Goal: Task Accomplishment & Management: Manage account settings

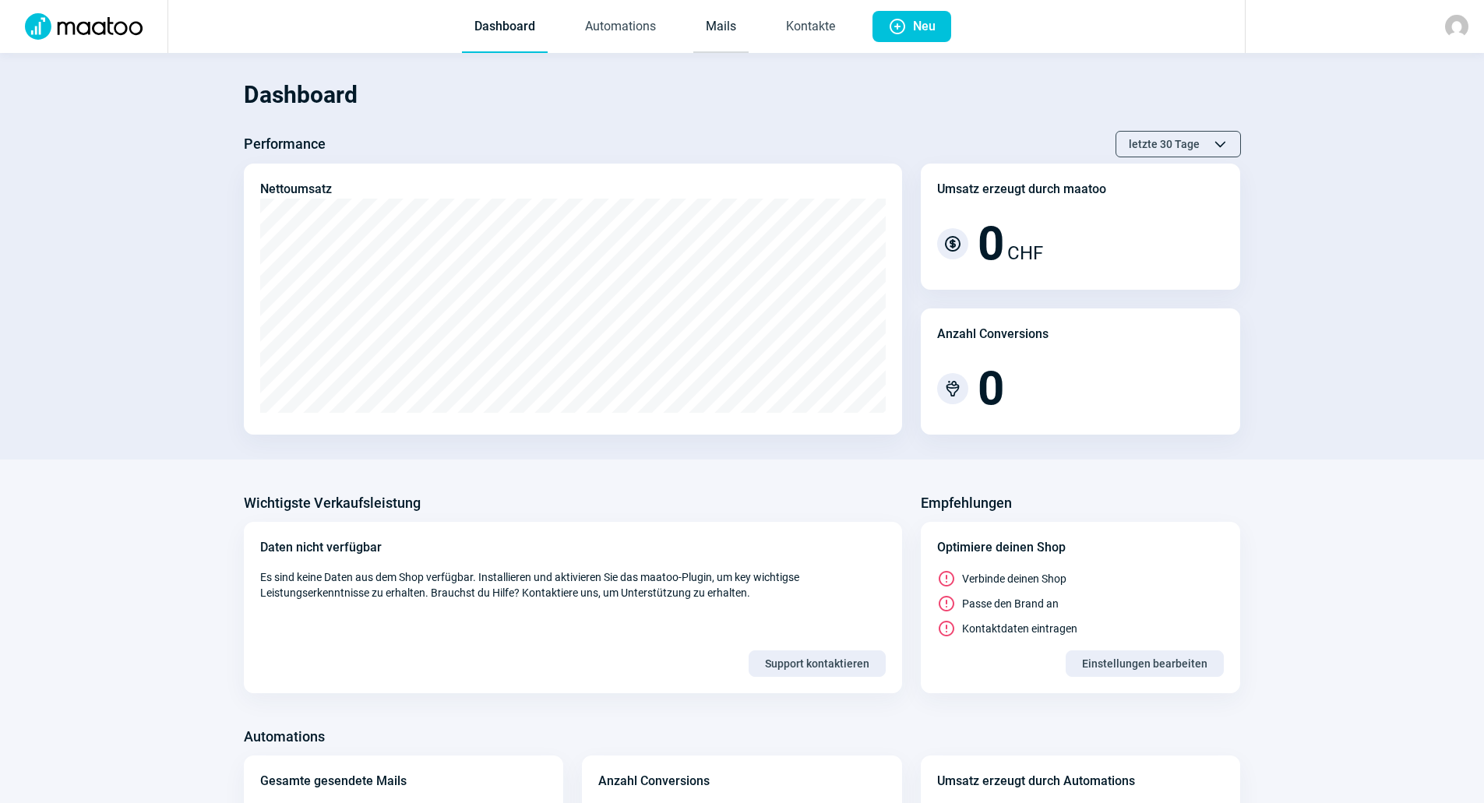
click at [721, 18] on link "Mails" at bounding box center [720, 27] width 55 height 51
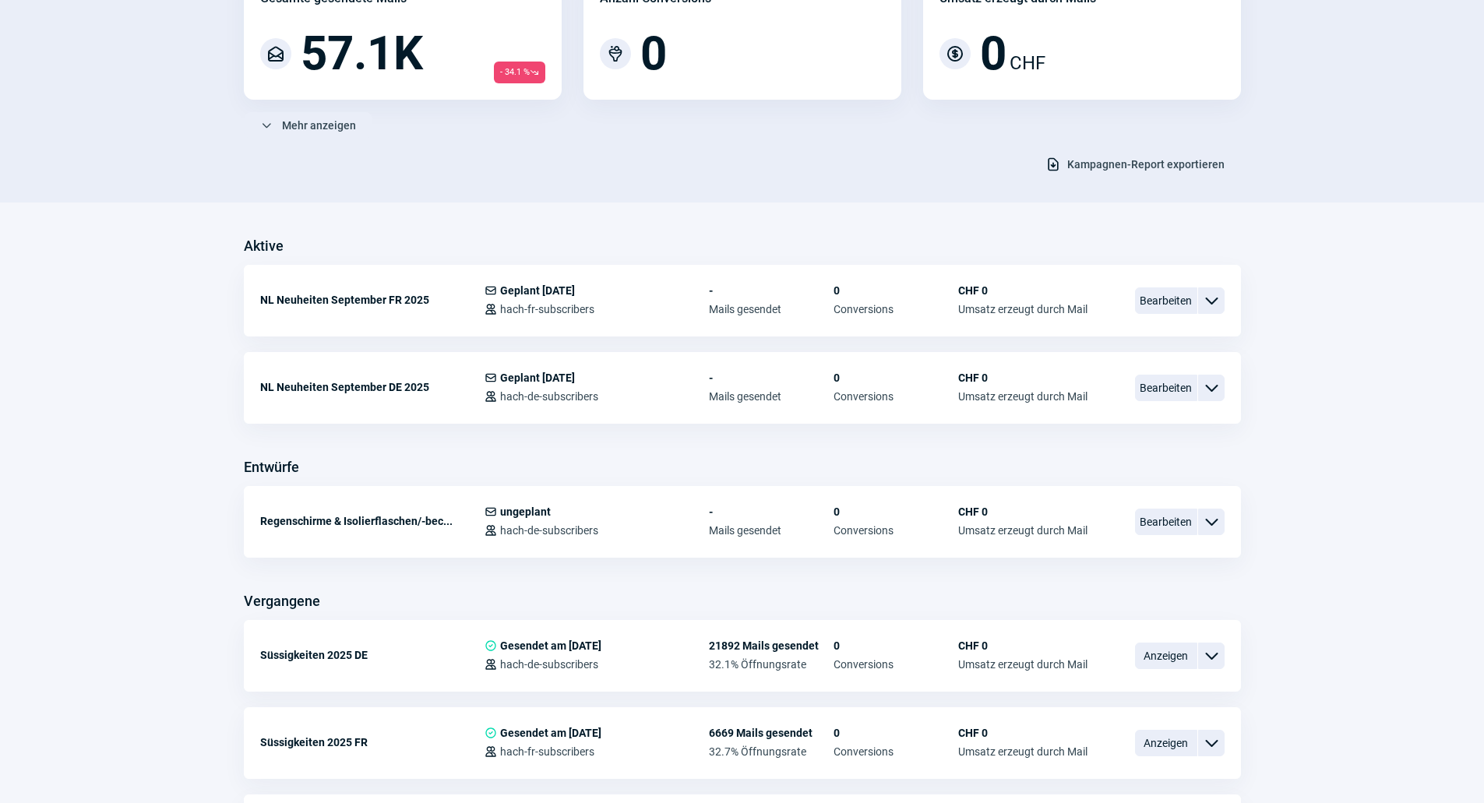
scroll to position [234, 0]
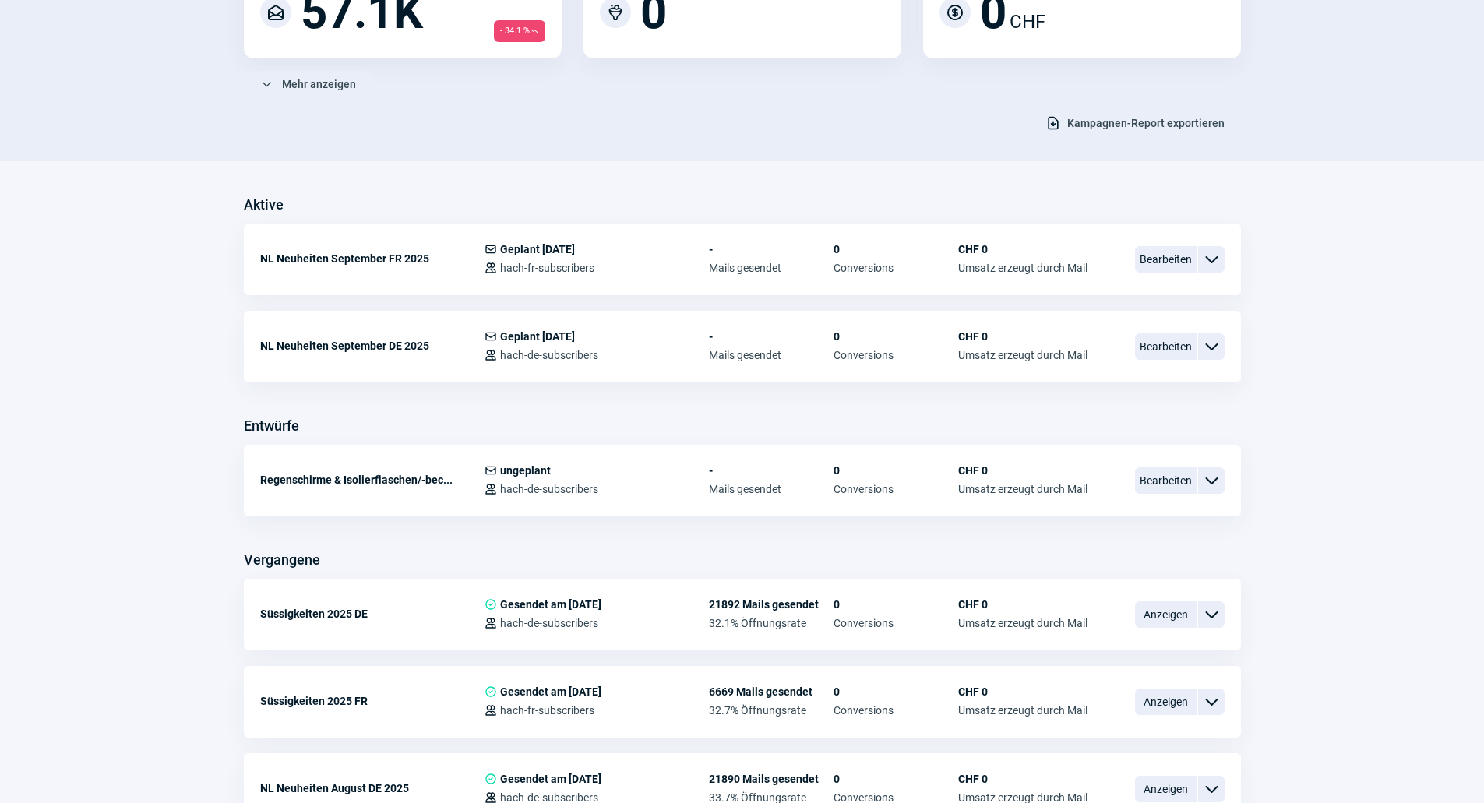
drag, startPoint x: 226, startPoint y: 69, endPoint x: 228, endPoint y: 76, distance: 8.1
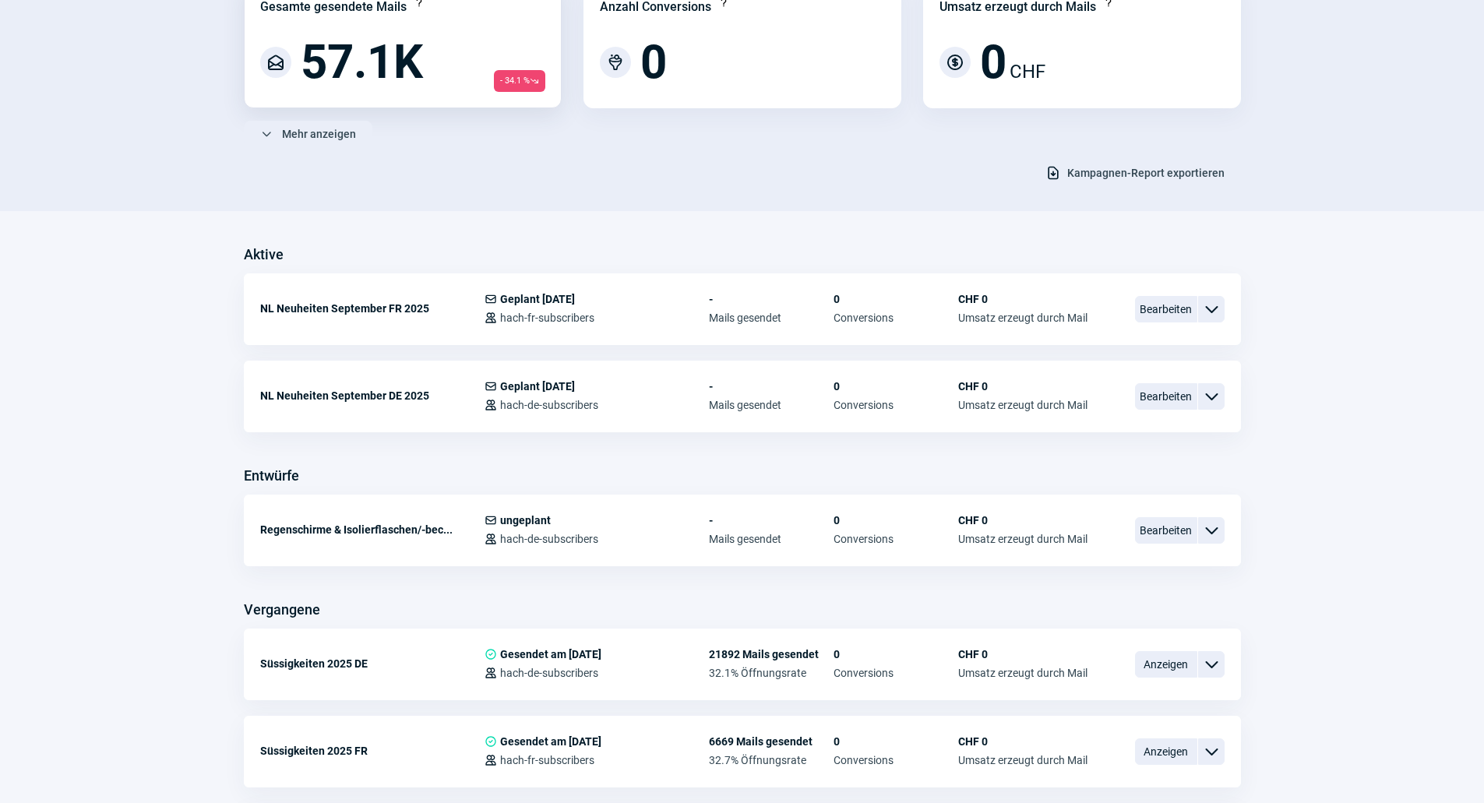
scroll to position [156, 0]
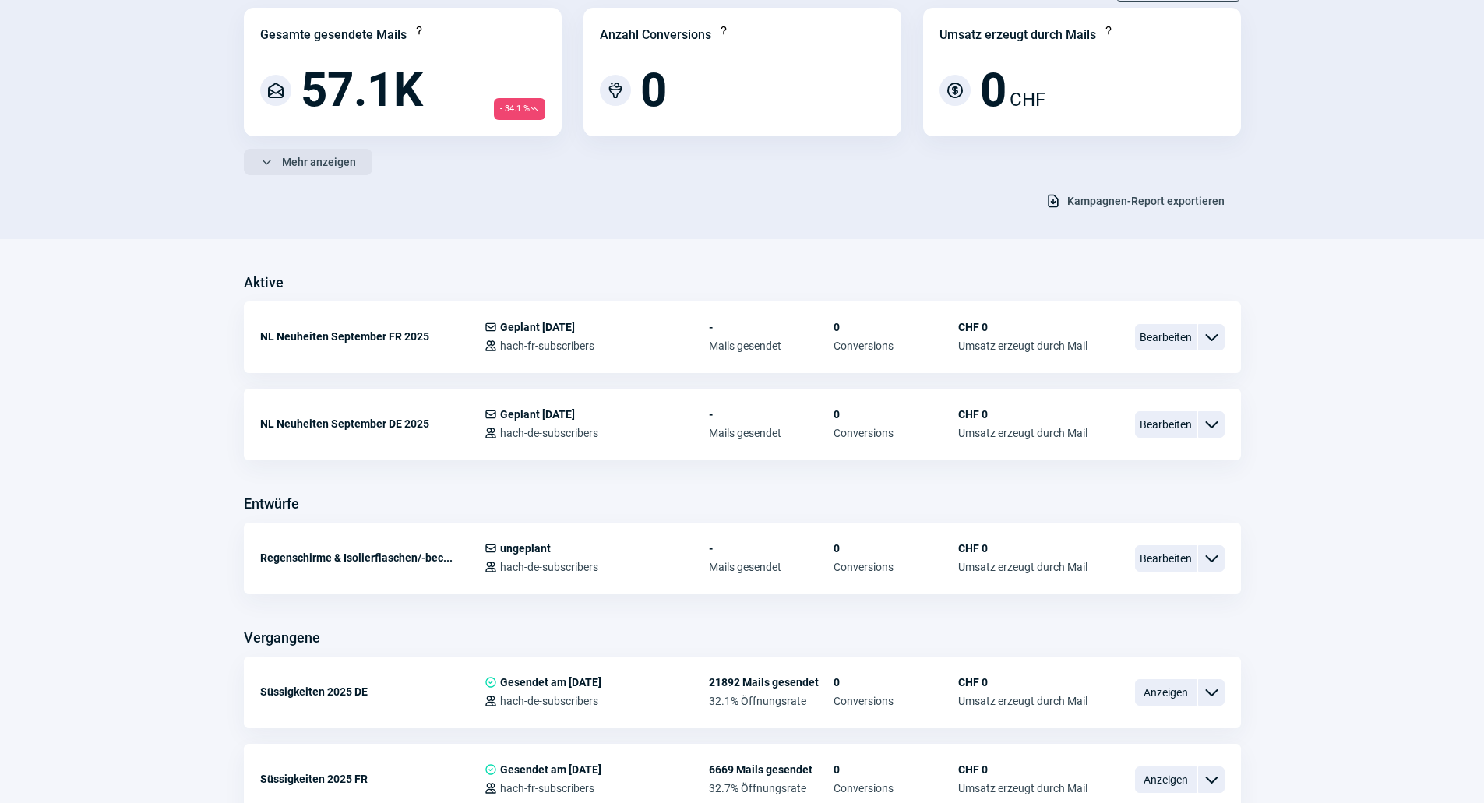
click at [299, 170] on span "Mehr anzeigen" at bounding box center [319, 162] width 74 height 25
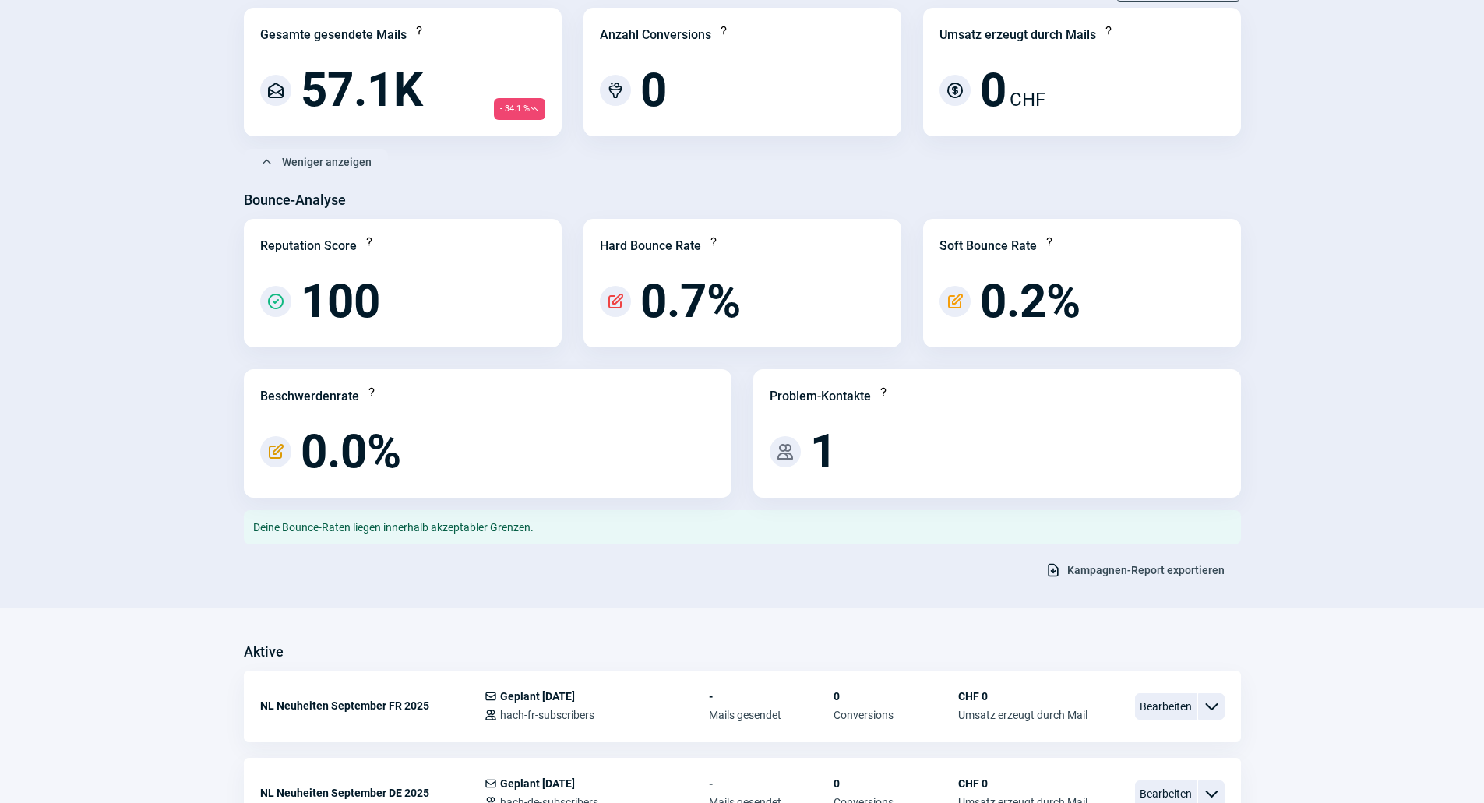
click at [661, 52] on div "Anzahl Conversions Question icon Conversion icon 0" at bounding box center [743, 72] width 318 height 129
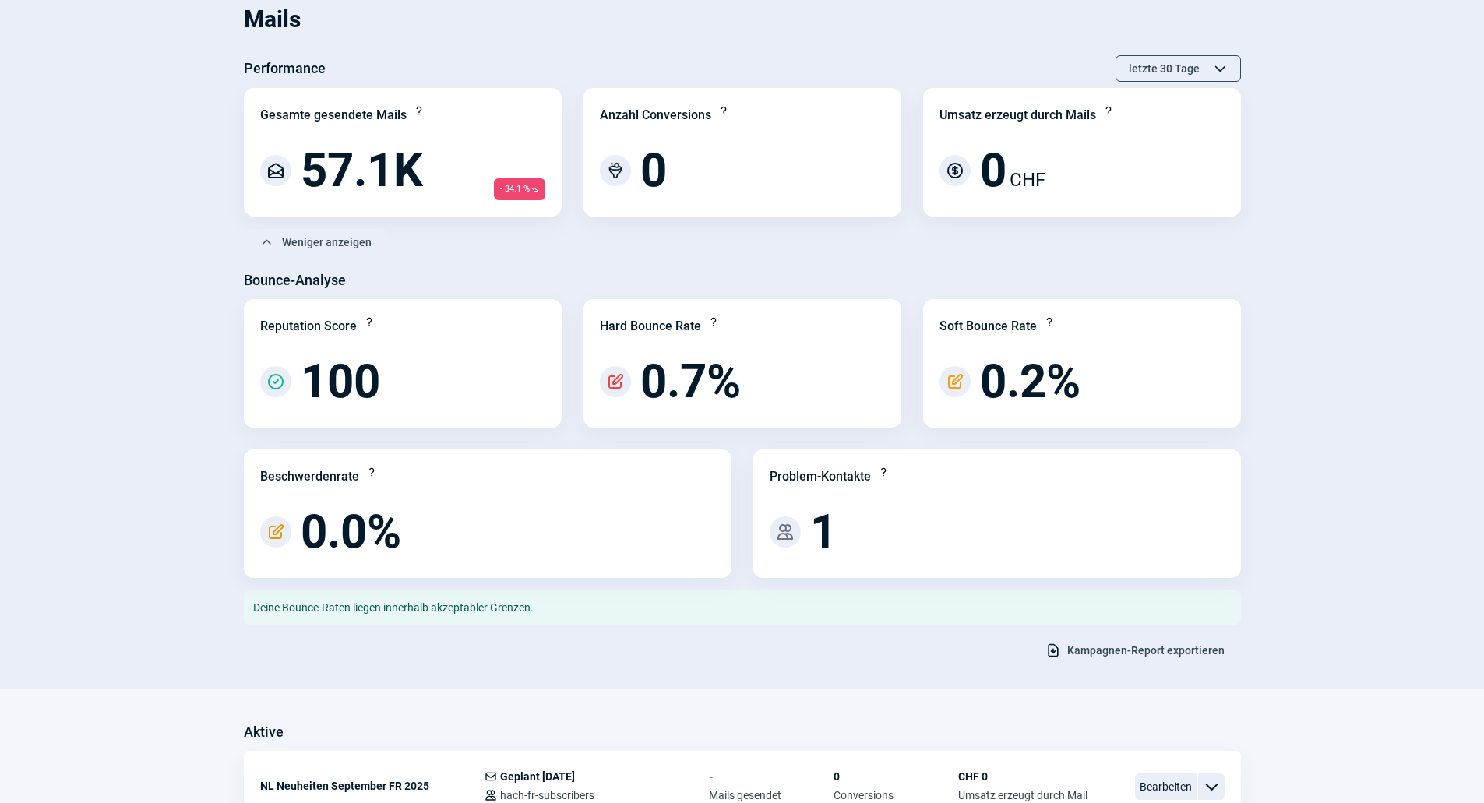
scroll to position [0, 0]
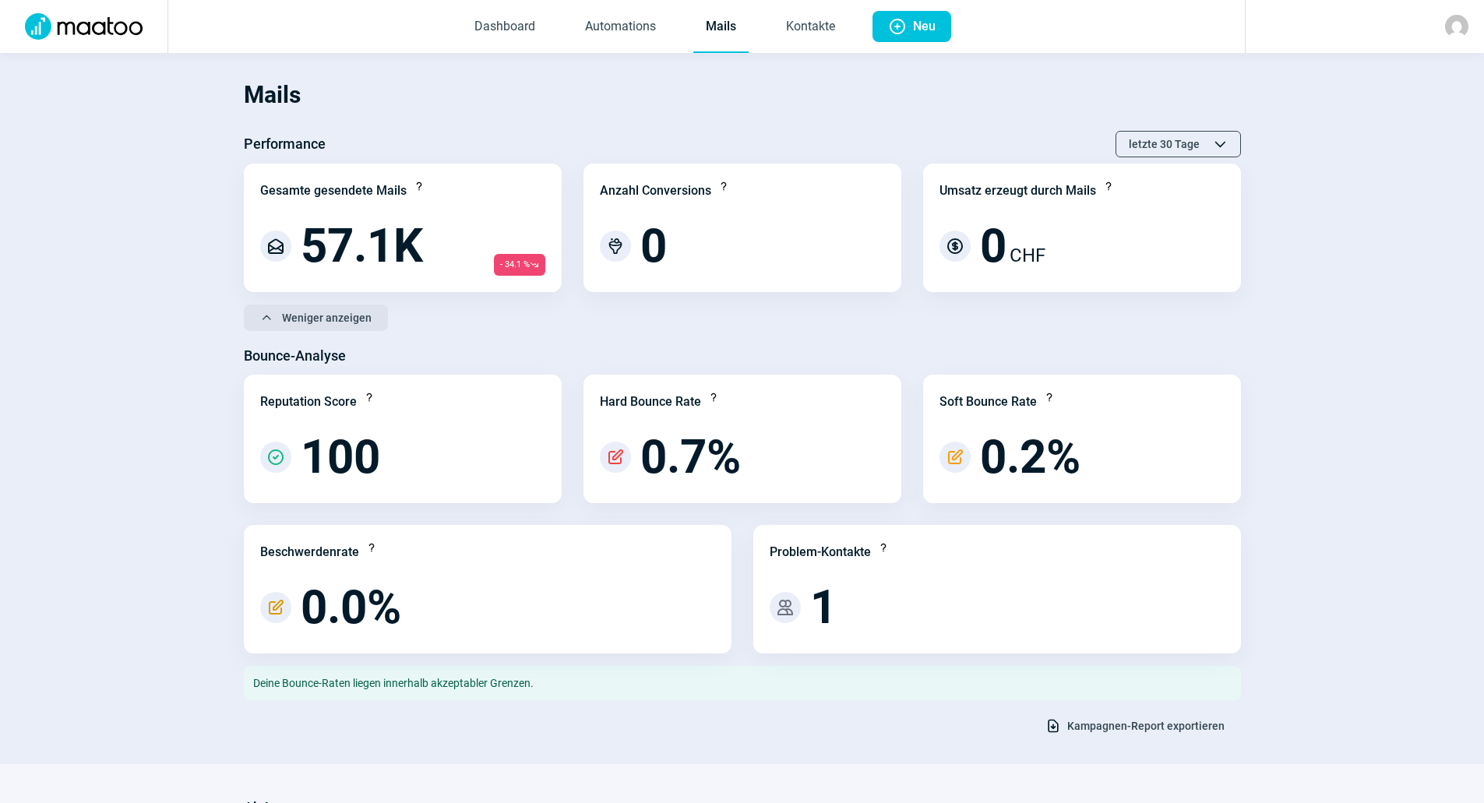
click at [306, 309] on span "Weniger anzeigen" at bounding box center [327, 317] width 90 height 25
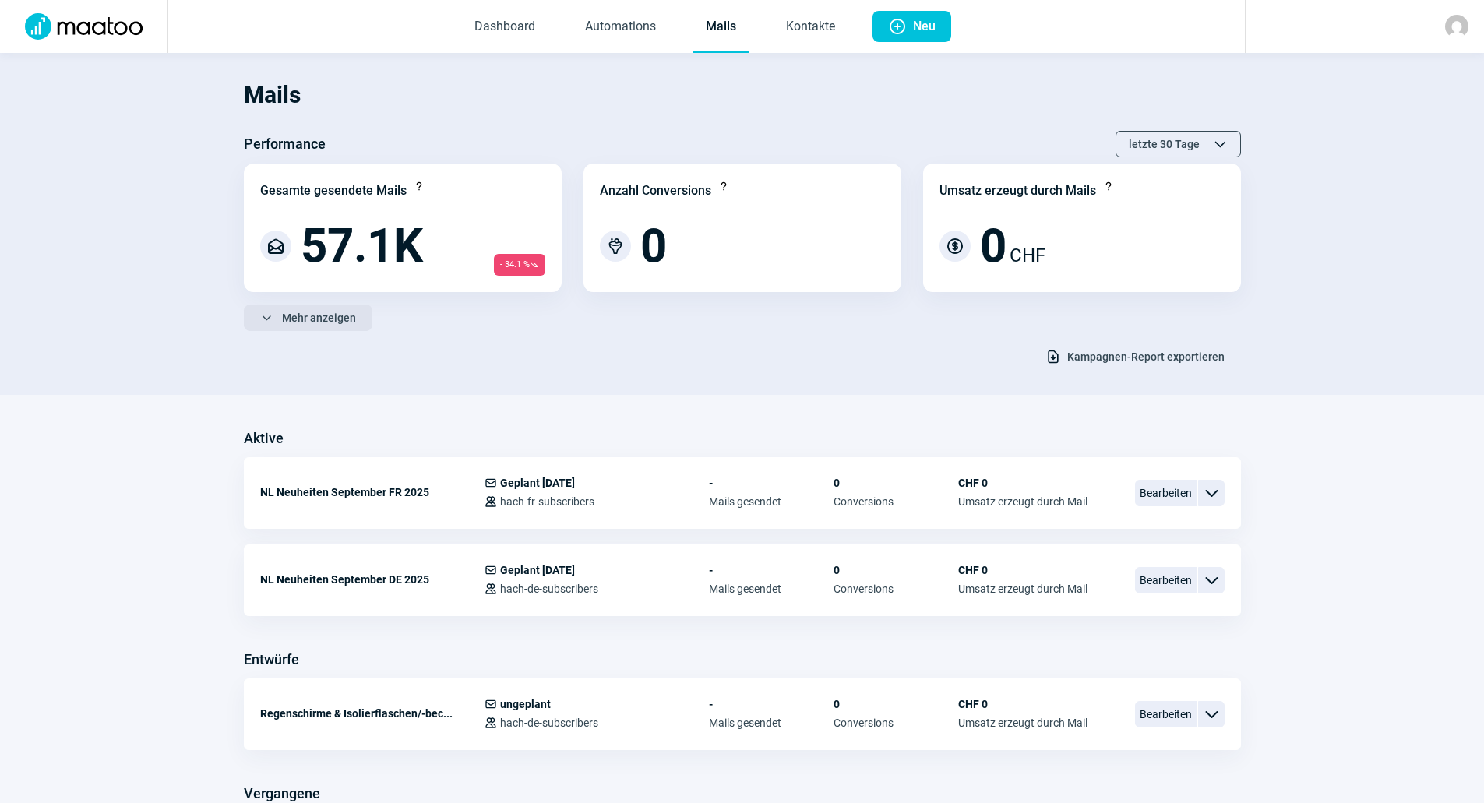
click at [306, 310] on span "Mehr anzeigen" at bounding box center [319, 317] width 74 height 25
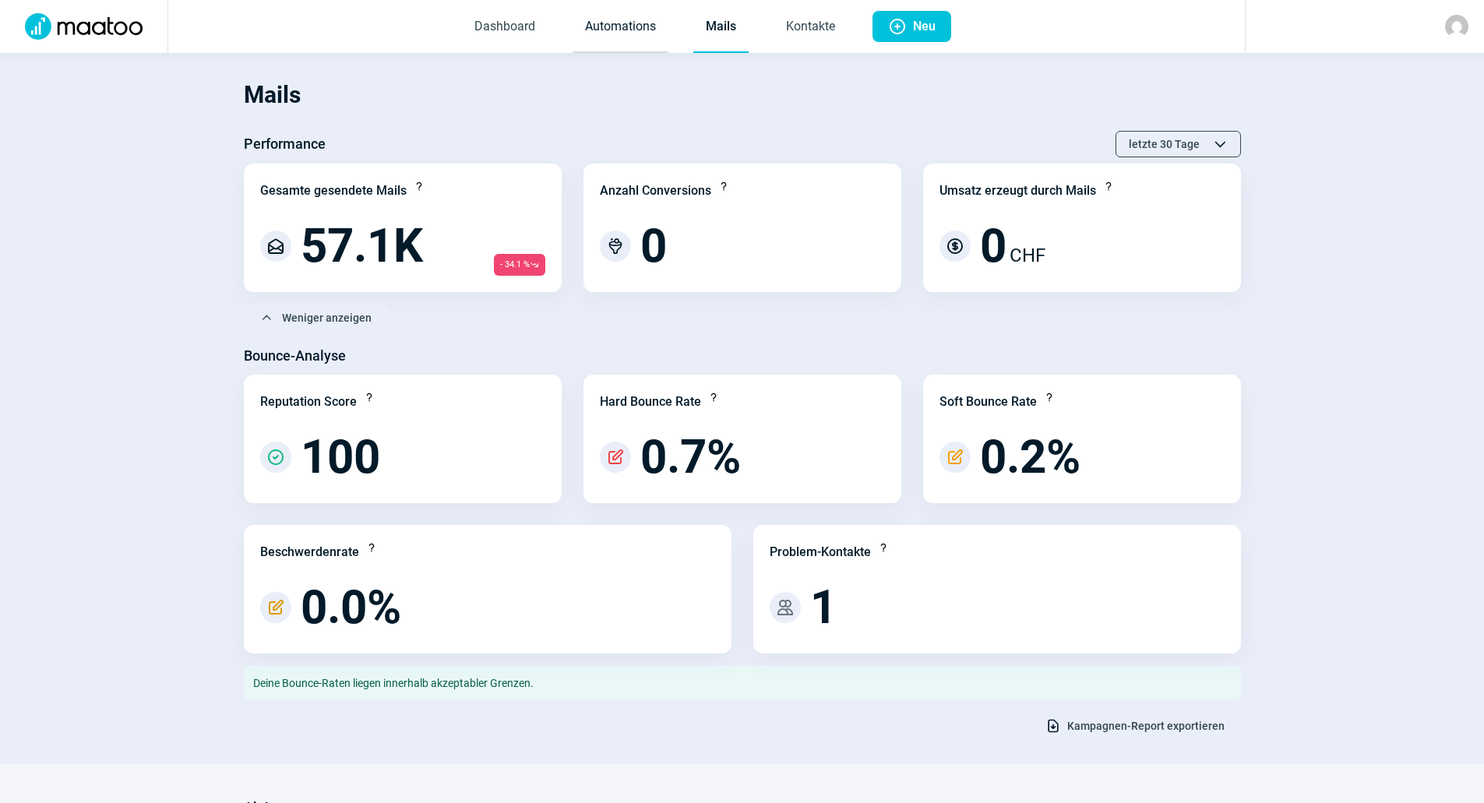
click at [626, 35] on link "Automations" at bounding box center [621, 27] width 96 height 51
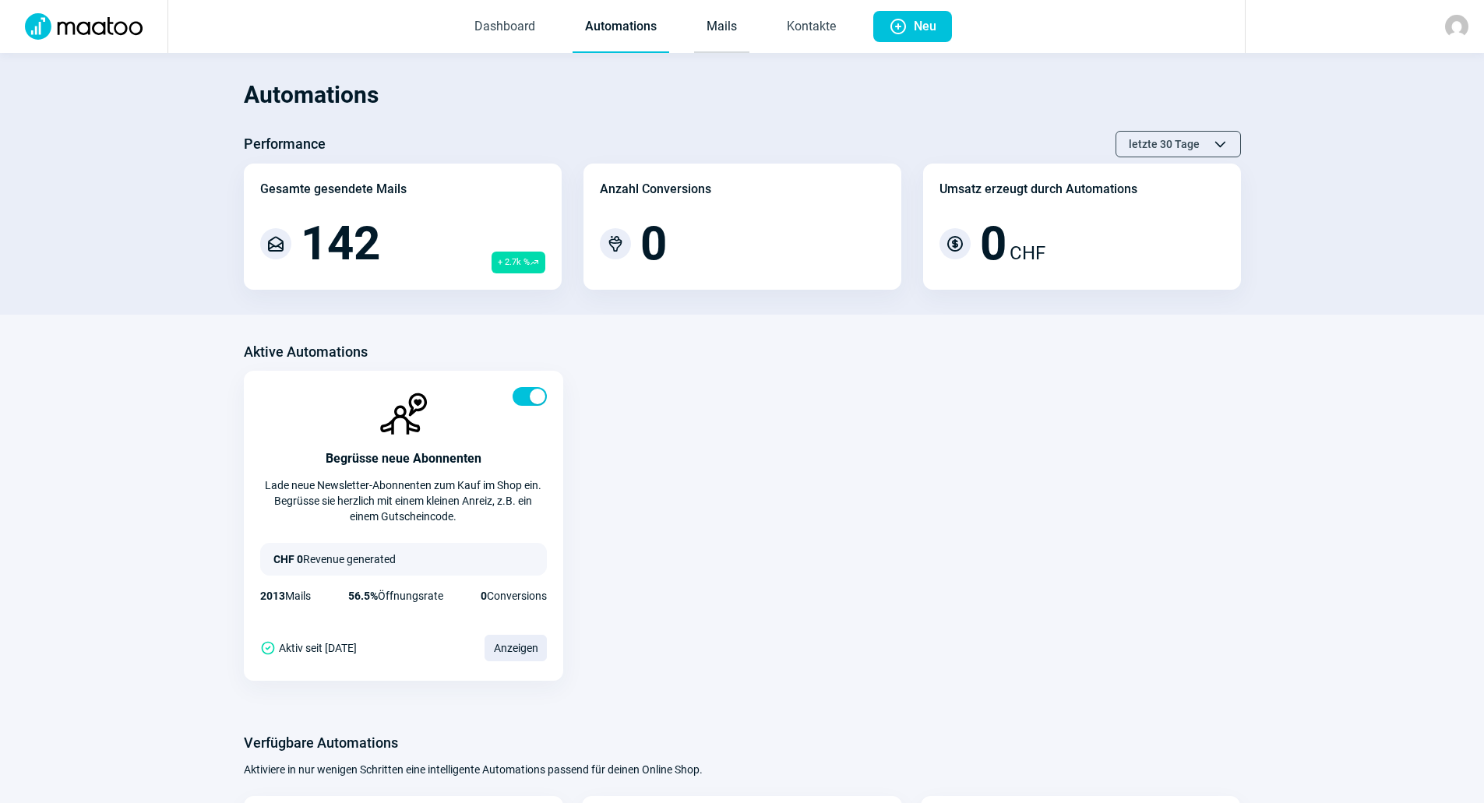
click at [739, 20] on link "Mails" at bounding box center [721, 27] width 55 height 51
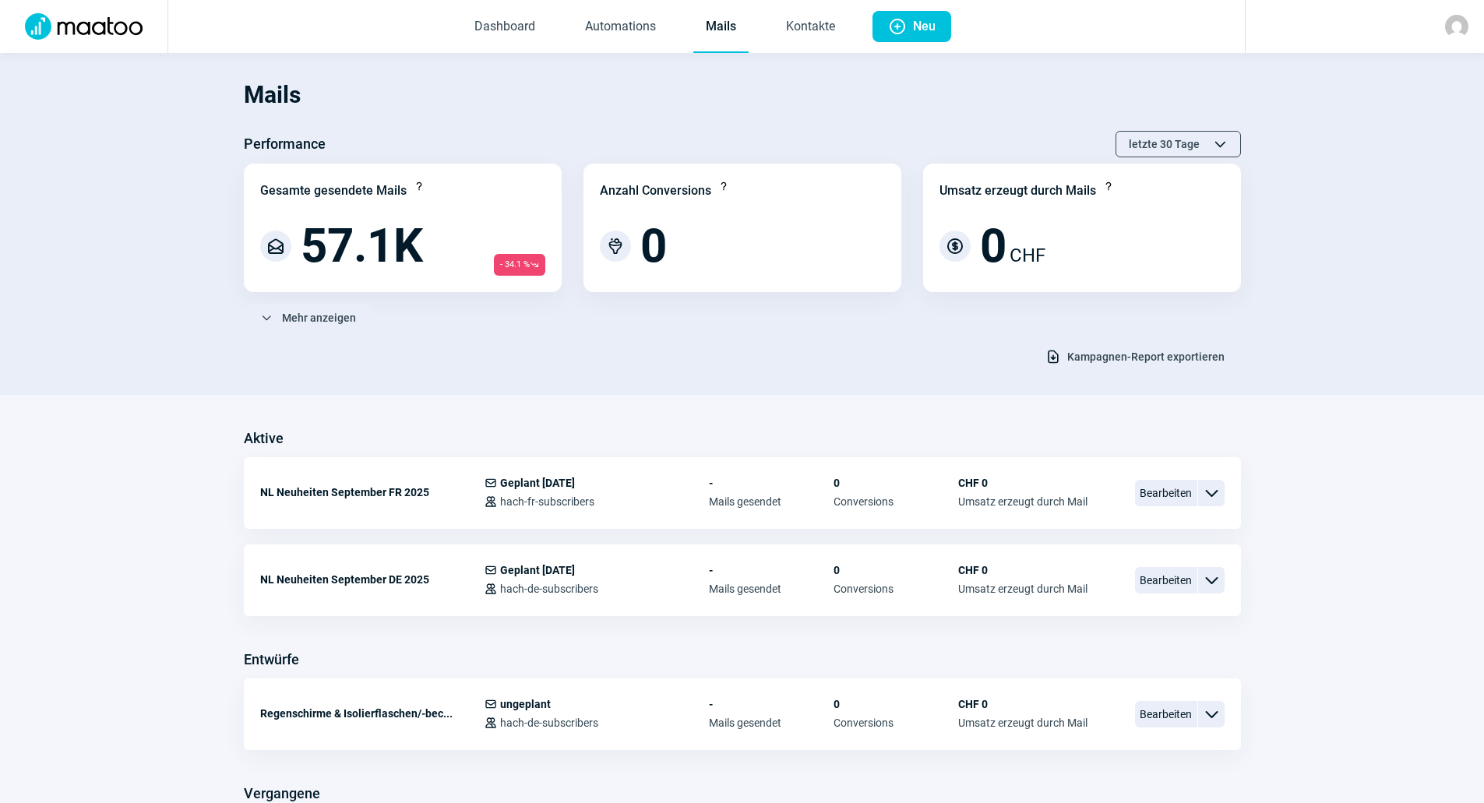
click at [658, 428] on div "Aktive" at bounding box center [742, 438] width 997 height 25
click at [859, 90] on h1 "Mails" at bounding box center [742, 95] width 997 height 53
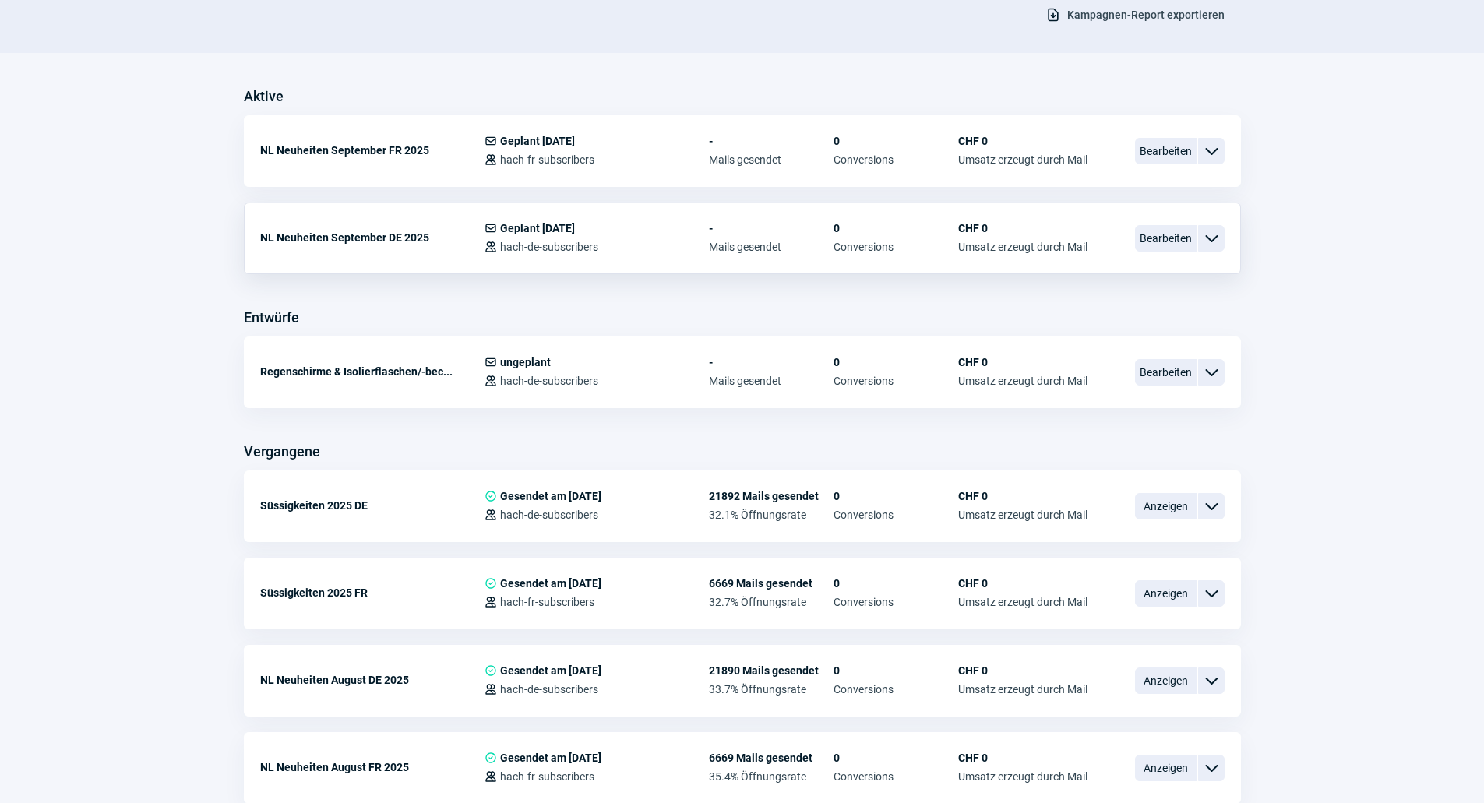
scroll to position [390, 0]
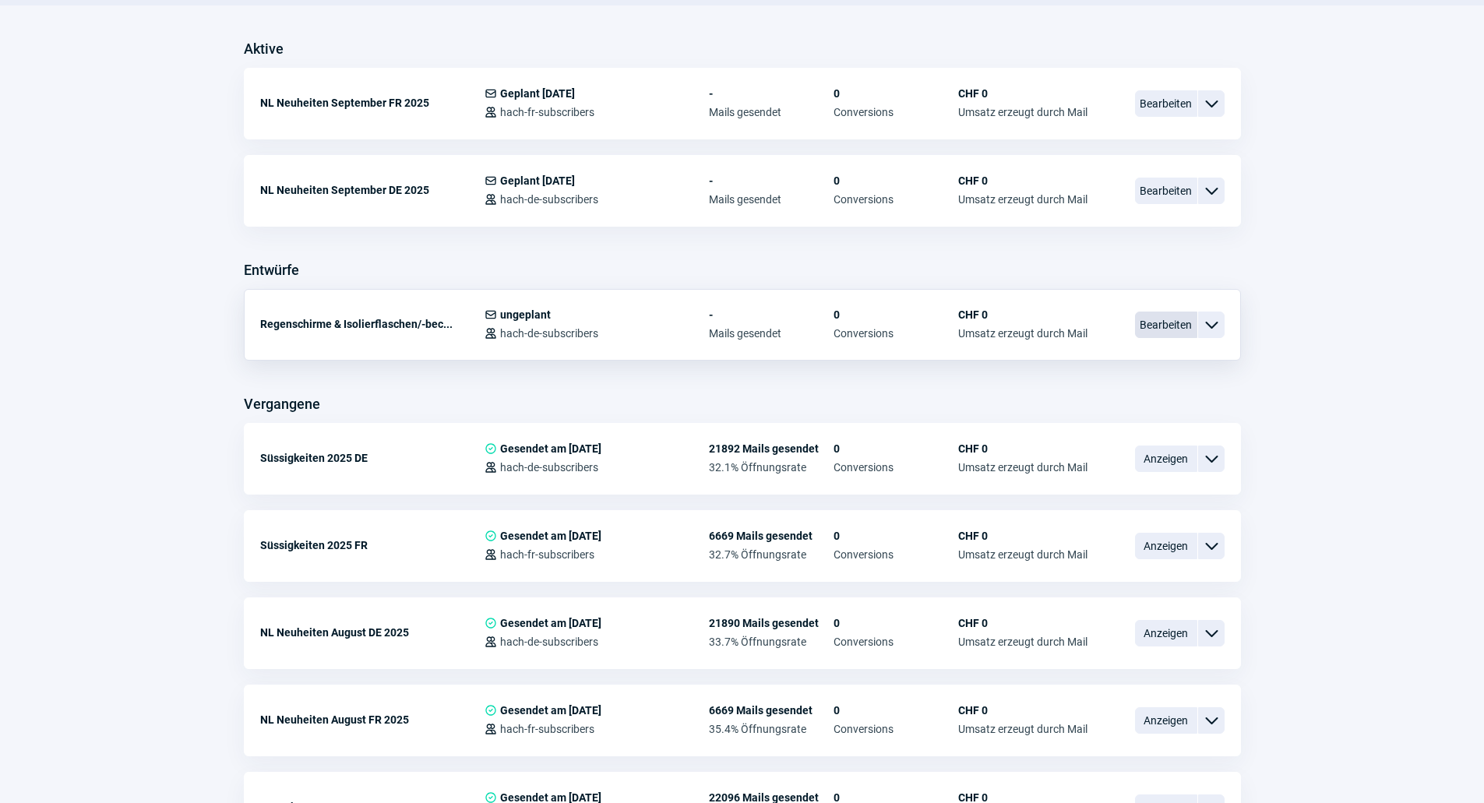
click at [1162, 334] on span "Bearbeiten" at bounding box center [1166, 325] width 62 height 26
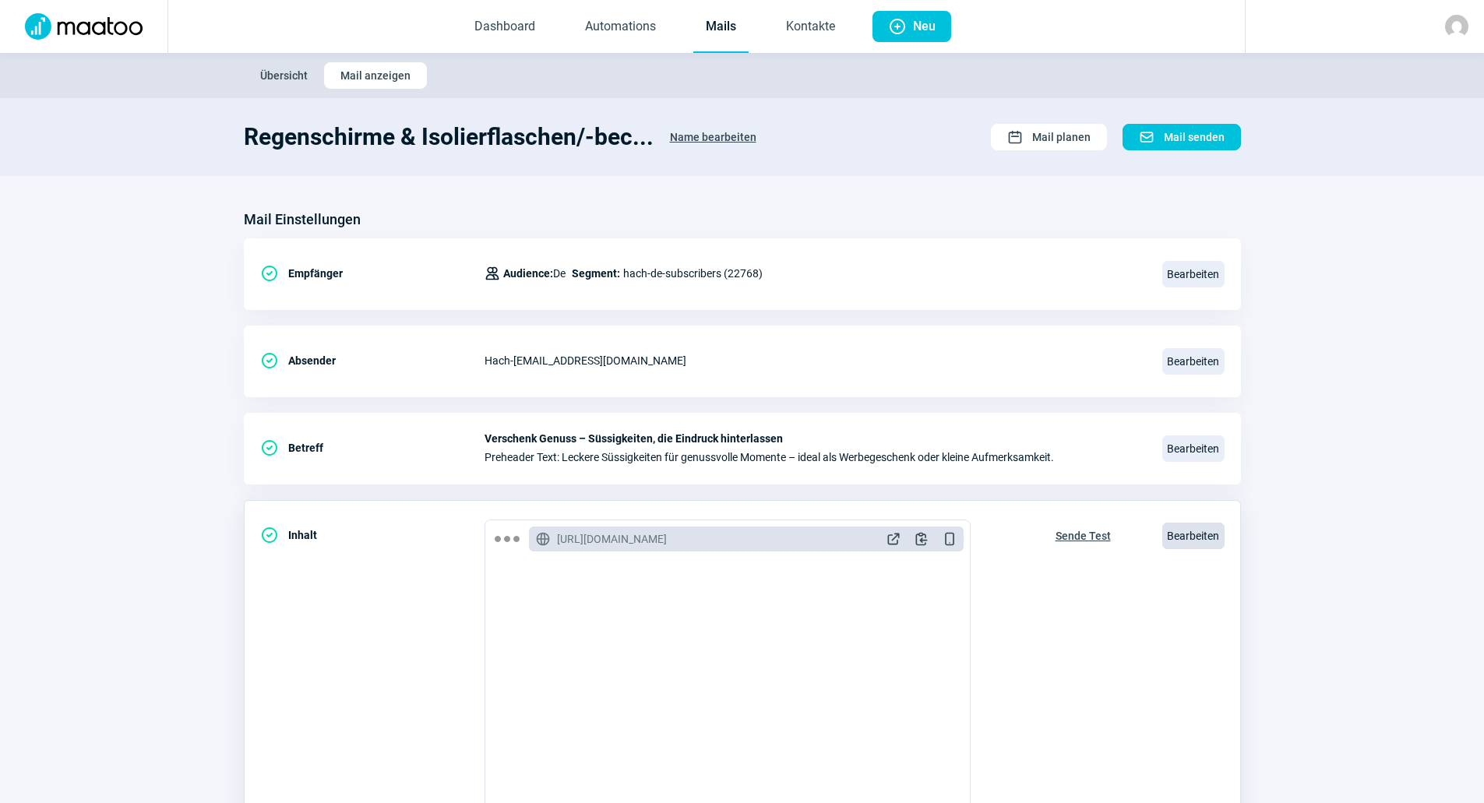
click at [1183, 536] on span "Bearbeiten" at bounding box center [1193, 536] width 62 height 26
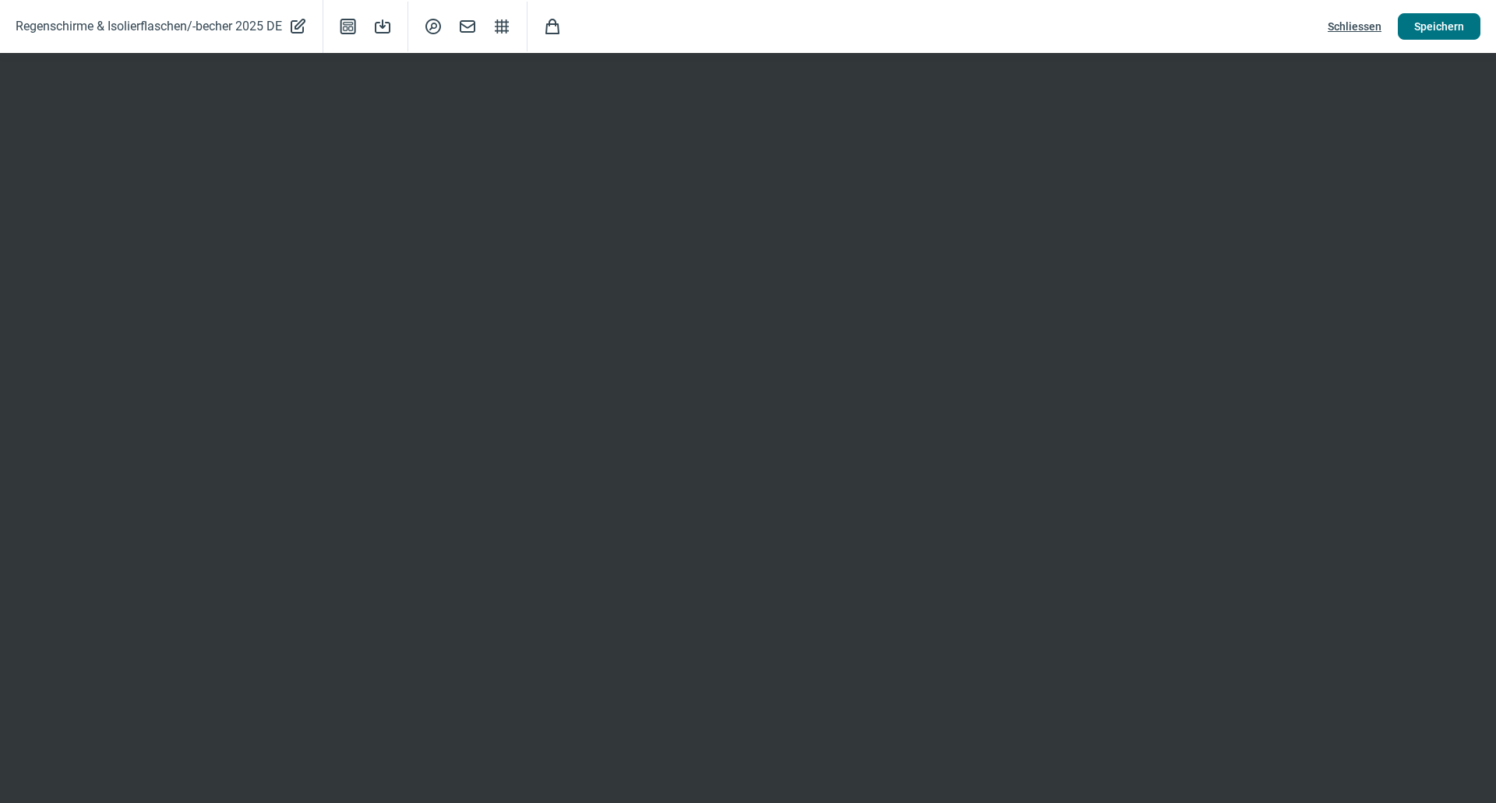
click at [1421, 25] on span "Speichern" at bounding box center [1439, 26] width 50 height 25
click at [1431, 32] on span "Speichern" at bounding box center [1439, 26] width 50 height 25
click at [1437, 21] on span "Speichern" at bounding box center [1439, 26] width 50 height 25
click at [1343, 23] on span "Schliessen" at bounding box center [1355, 26] width 54 height 25
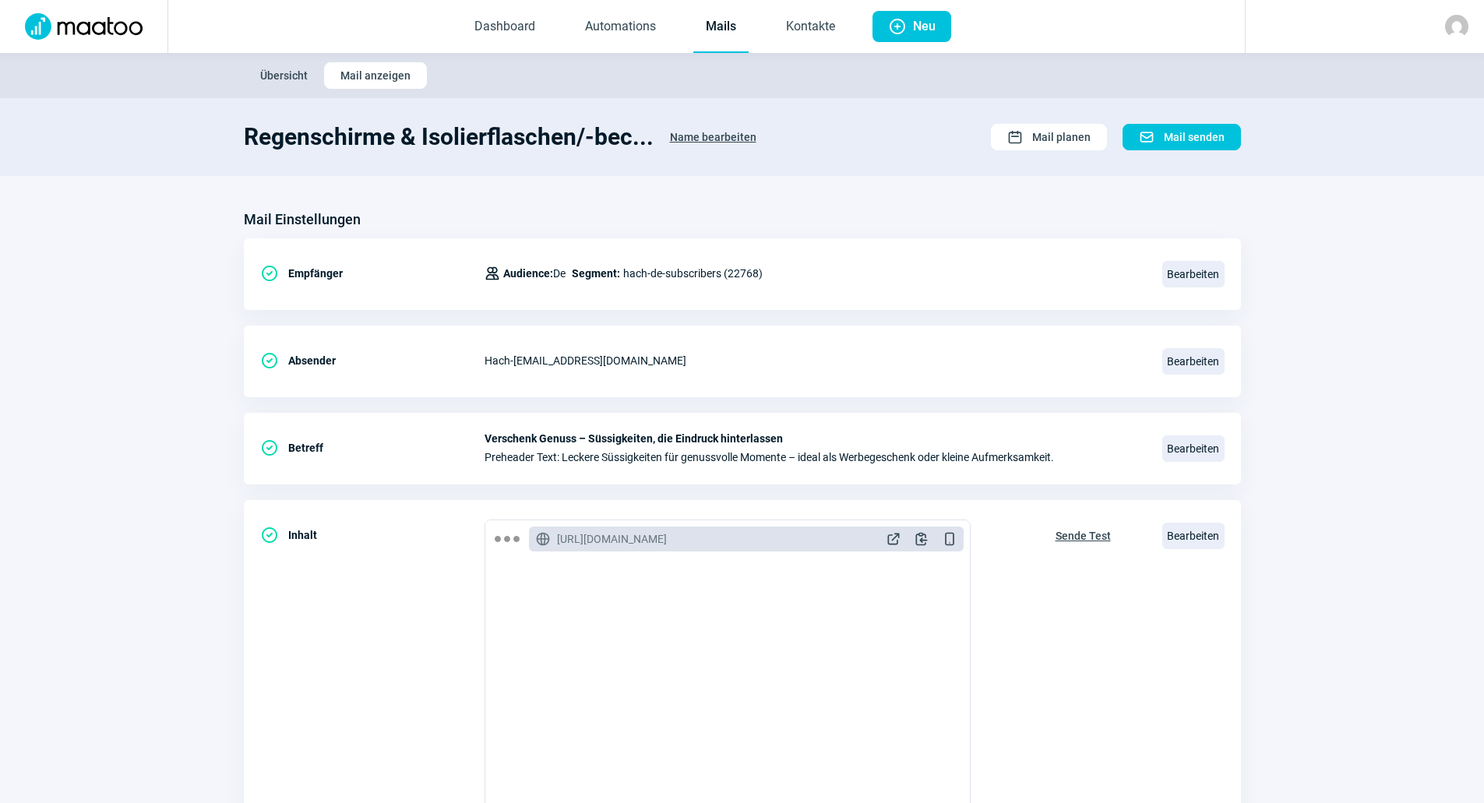
click at [1222, 203] on section "Mail Einstellungen CheckCircle icon Empfänger Users icon Audience: De Segment: …" at bounding box center [742, 593] width 1484 height 835
click at [711, 141] on span "Name bearbeiten" at bounding box center [713, 137] width 86 height 25
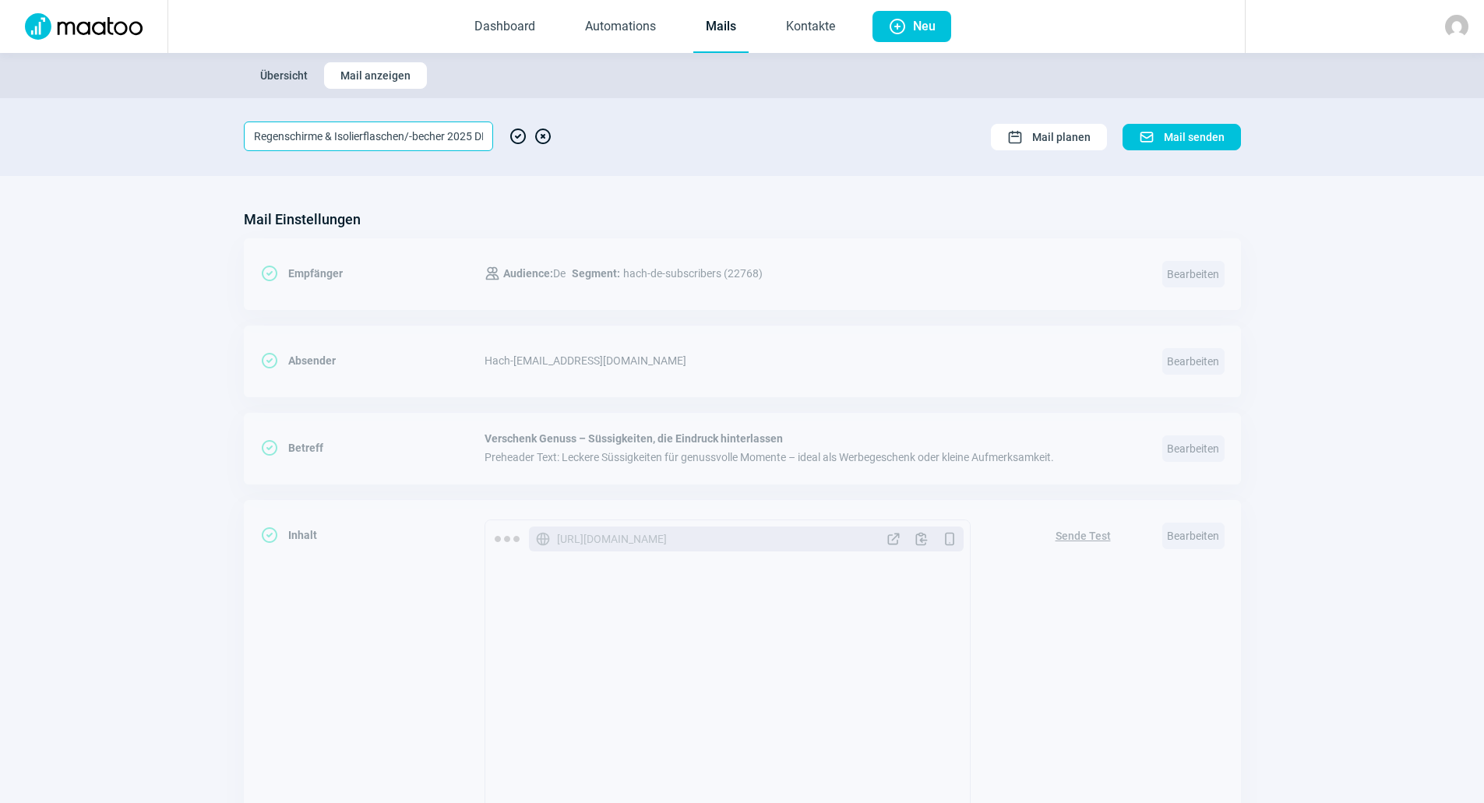
click at [464, 139] on input "Regenschirme & Isolierflaschen/-becher 2025 DE" at bounding box center [368, 137] width 249 height 30
click at [517, 138] on span "CheckCircle icon" at bounding box center [518, 137] width 19 height 30
